Goal: Information Seeking & Learning: Compare options

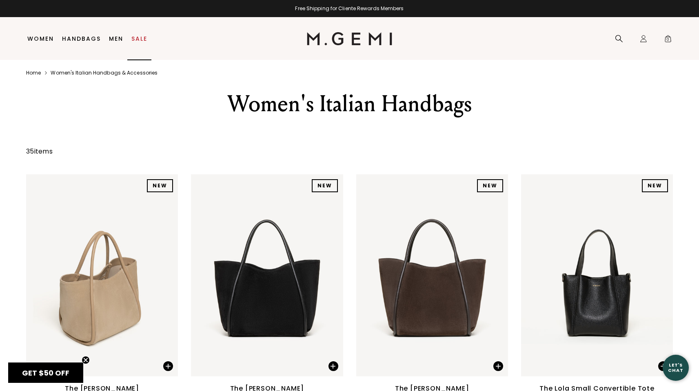
click at [143, 40] on link "Sale" at bounding box center [139, 38] width 16 height 7
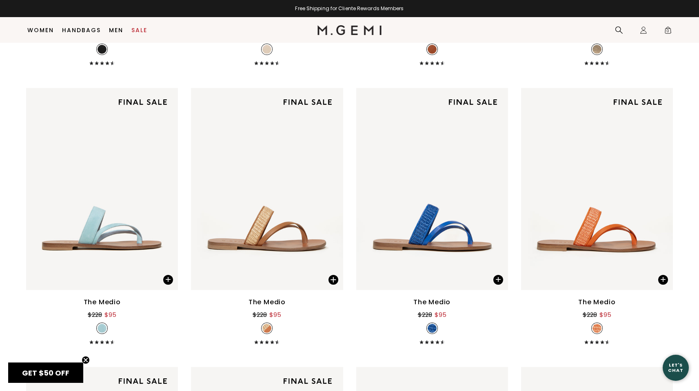
scroll to position [947, 0]
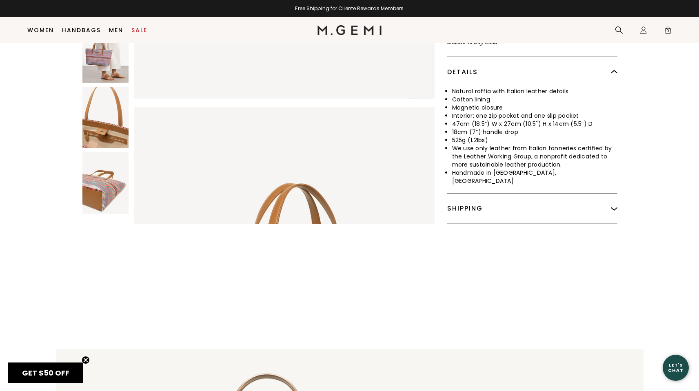
scroll to position [60, 0]
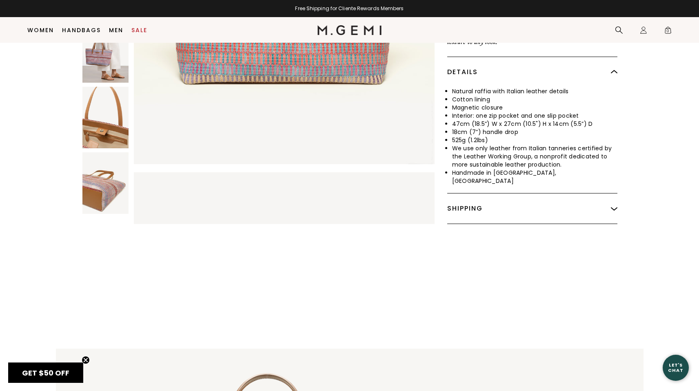
click at [109, 55] on img at bounding box center [105, 52] width 46 height 62
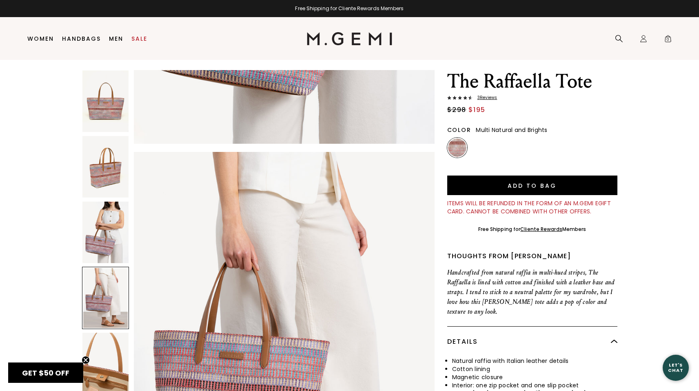
scroll to position [0, 0]
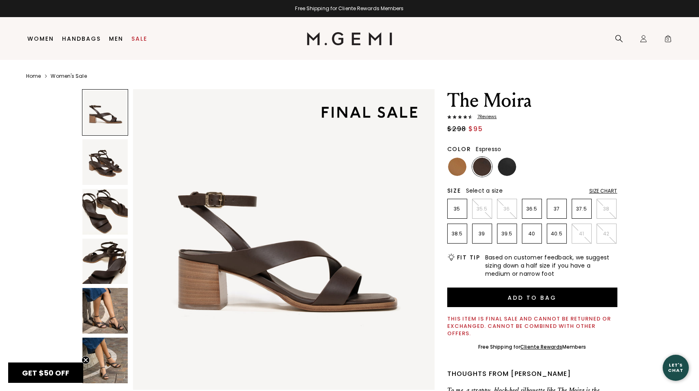
click at [106, 291] on img at bounding box center [105, 311] width 46 height 46
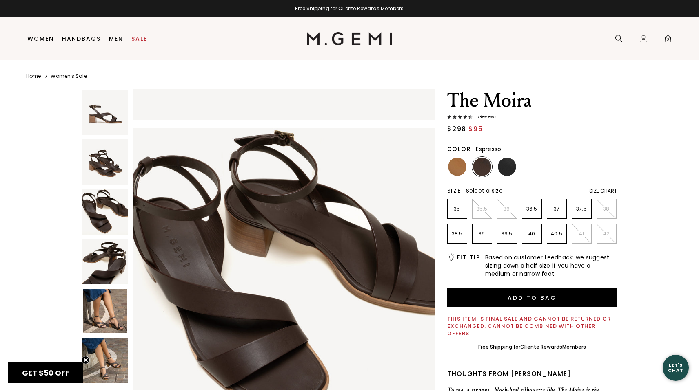
scroll to position [1212, 0]
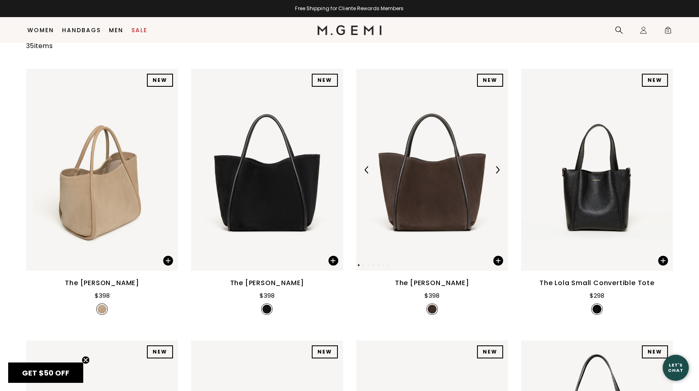
click at [432, 158] on img at bounding box center [432, 170] width 152 height 202
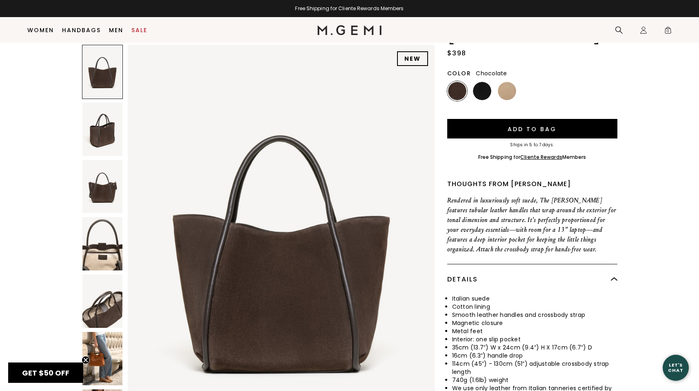
scroll to position [143, 0]
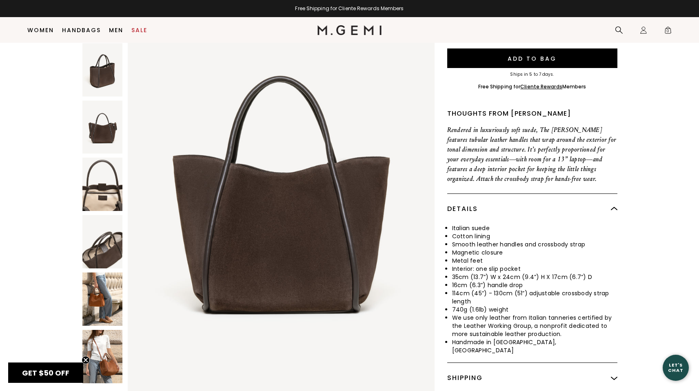
click at [104, 273] on img at bounding box center [102, 299] width 40 height 53
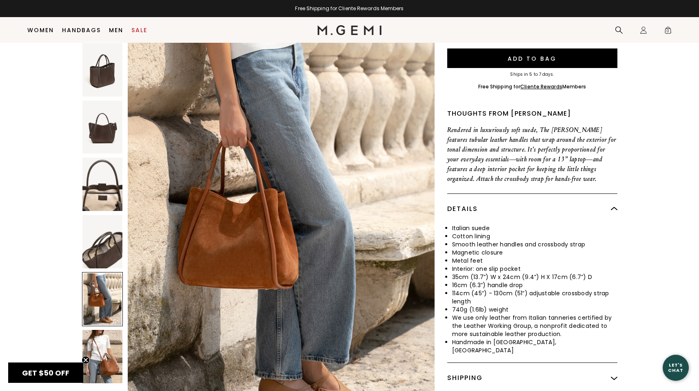
scroll to position [2041, 0]
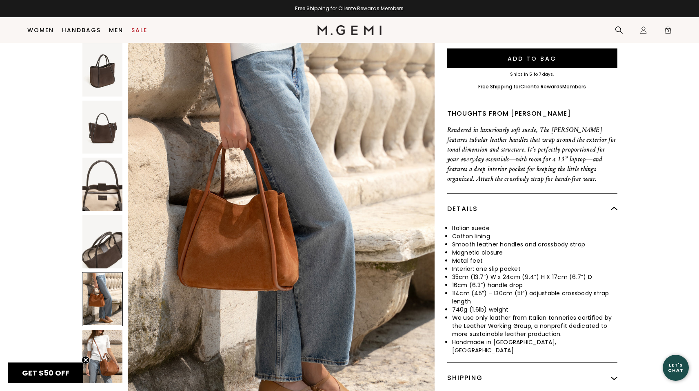
click at [110, 330] on img at bounding box center [102, 356] width 40 height 53
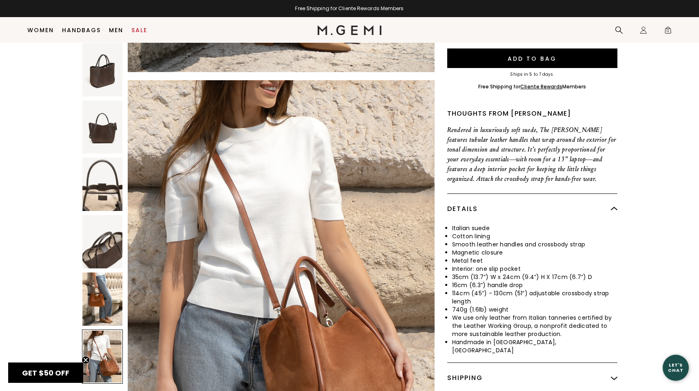
scroll to position [2453, 0]
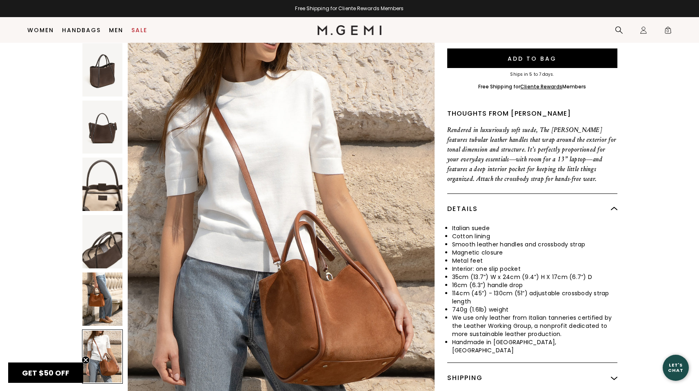
click at [110, 276] on img at bounding box center [102, 299] width 40 height 53
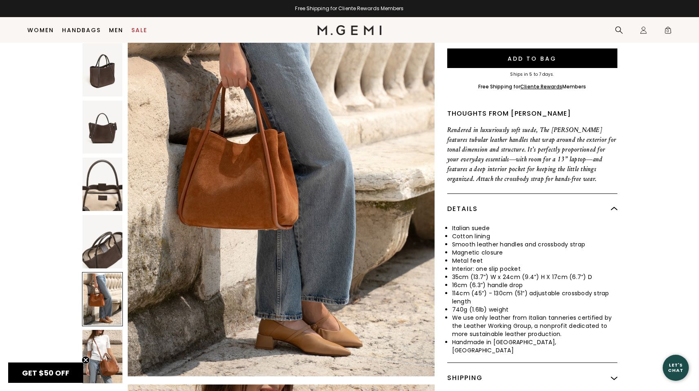
scroll to position [2044, 0]
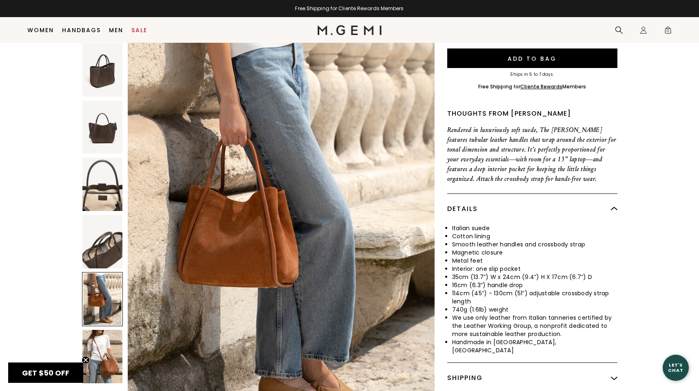
click at [91, 229] on img at bounding box center [102, 241] width 40 height 53
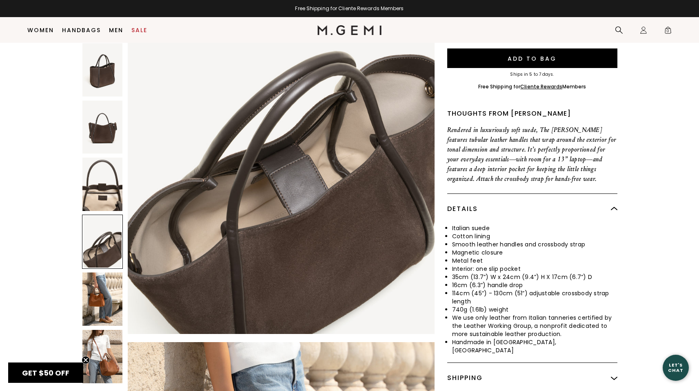
scroll to position [1635, 0]
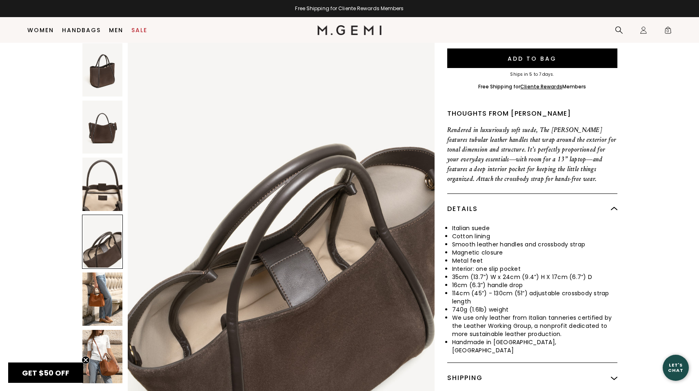
click at [106, 182] on img at bounding box center [102, 184] width 40 height 53
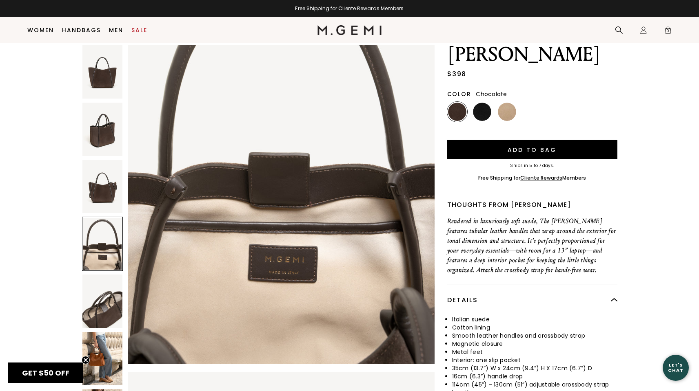
scroll to position [1378, 0]
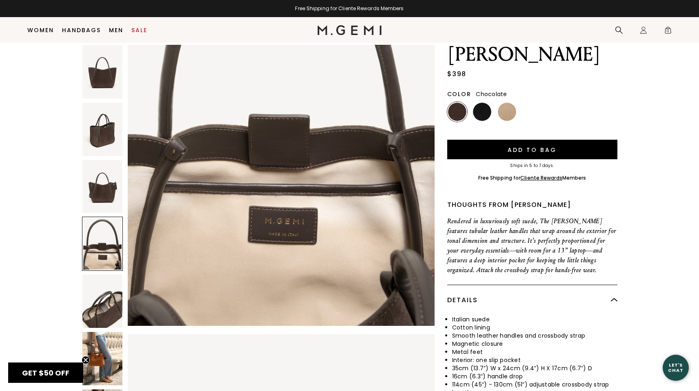
click at [104, 241] on div at bounding box center [102, 244] width 41 height 54
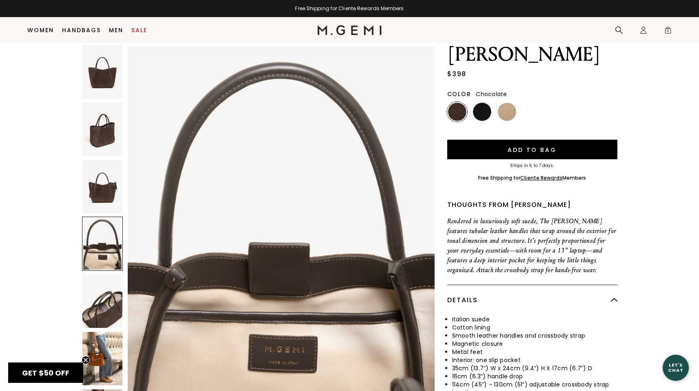
scroll to position [1227, 0]
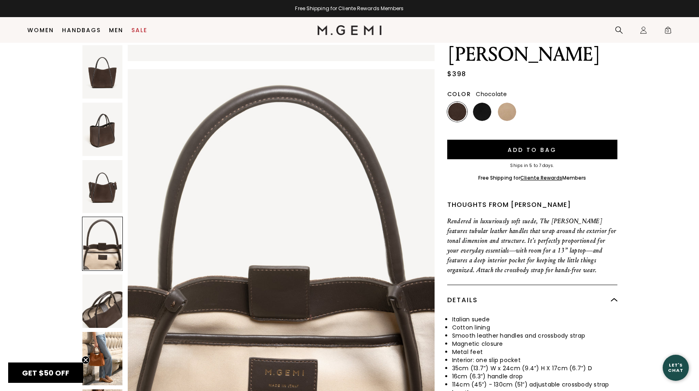
click at [105, 309] on img at bounding box center [102, 301] width 40 height 53
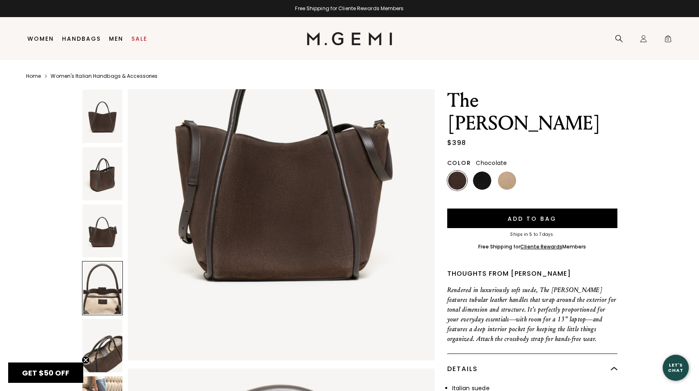
scroll to position [809, 0]
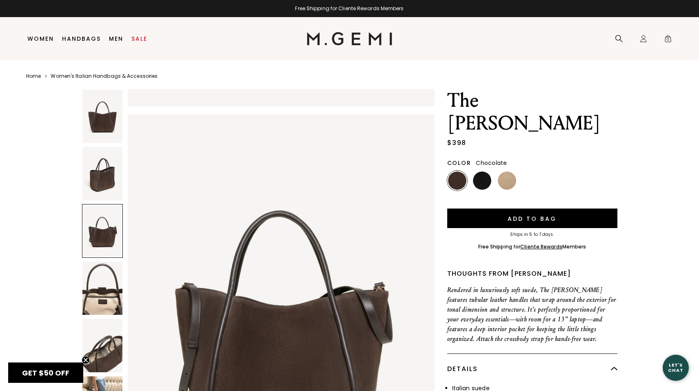
click at [105, 238] on div at bounding box center [102, 231] width 41 height 54
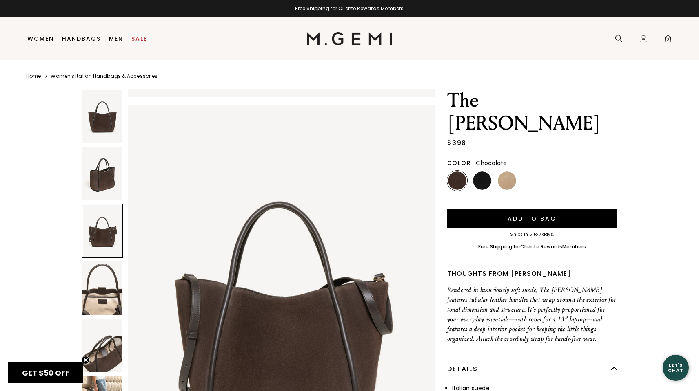
click at [102, 184] on img at bounding box center [102, 173] width 40 height 53
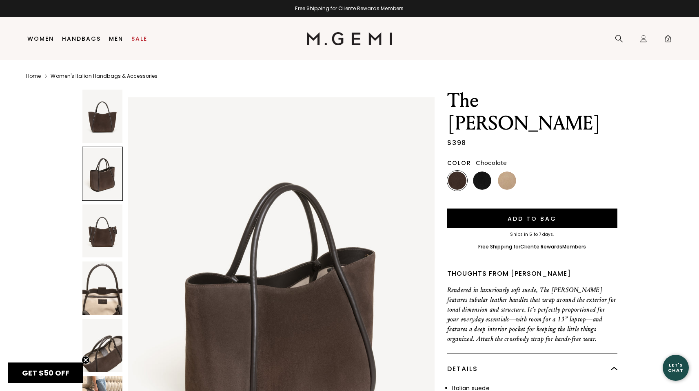
click at [97, 124] on img at bounding box center [102, 116] width 40 height 53
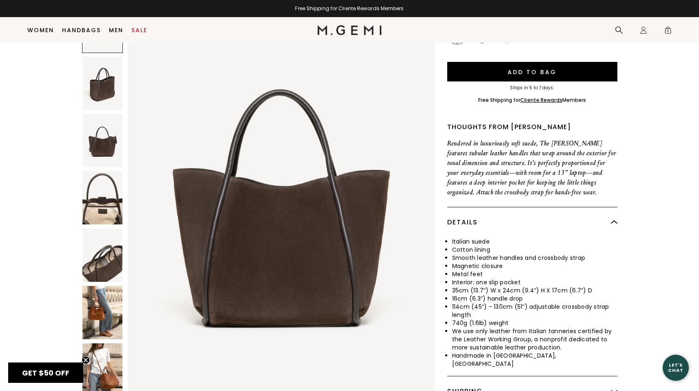
scroll to position [212, 0]
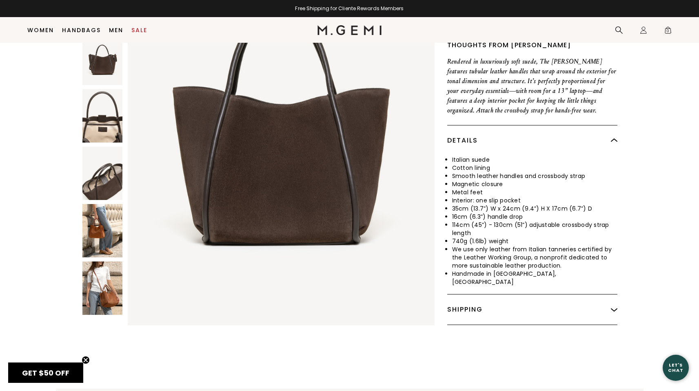
click at [100, 161] on img at bounding box center [102, 173] width 40 height 53
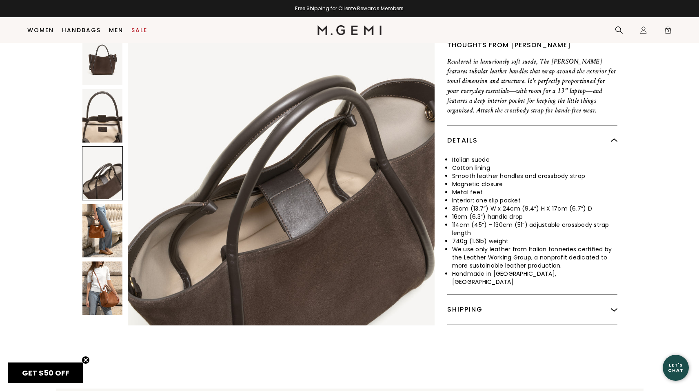
click at [100, 262] on img at bounding box center [102, 288] width 40 height 53
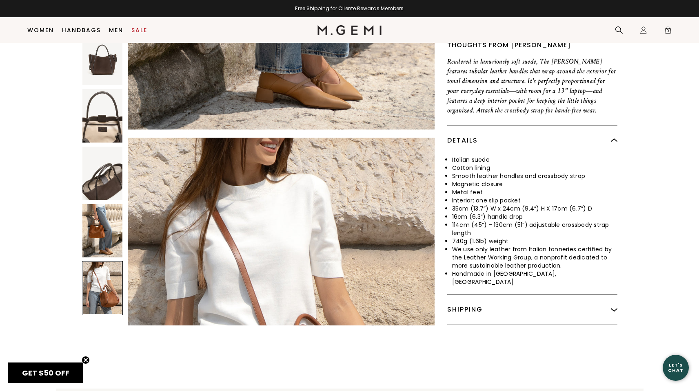
scroll to position [2453, 0]
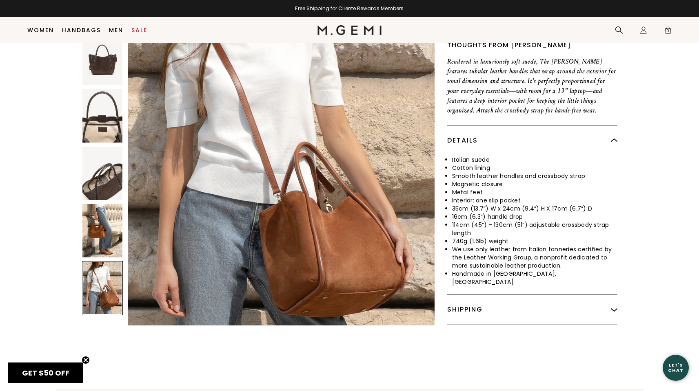
click at [100, 216] on img at bounding box center [102, 230] width 40 height 53
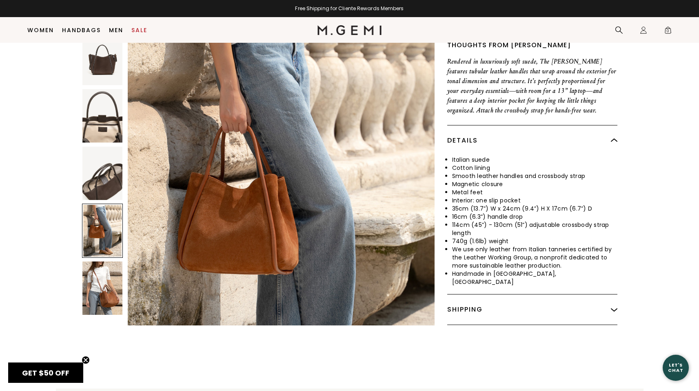
scroll to position [1937, 0]
